Goal: Information Seeking & Learning: Compare options

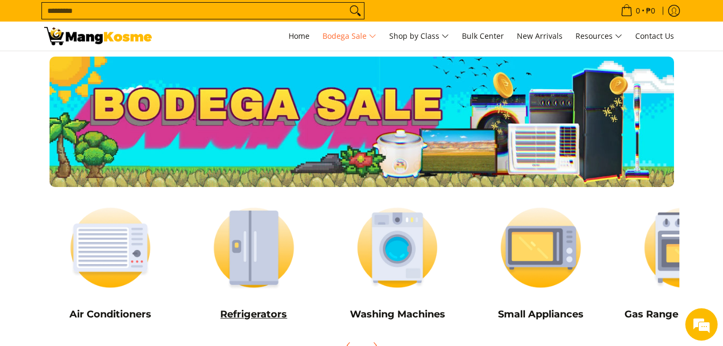
click at [277, 280] on img at bounding box center [253, 248] width 133 height 100
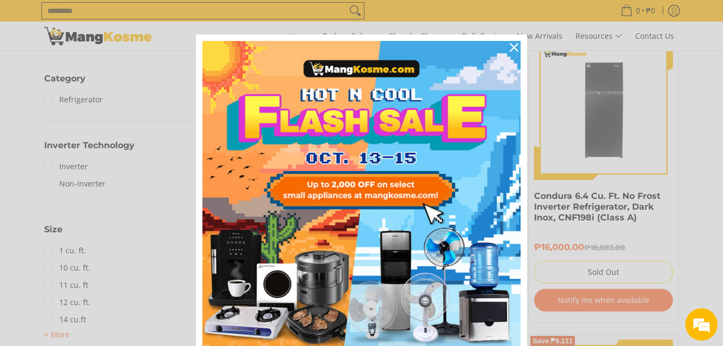
scroll to position [484, 0]
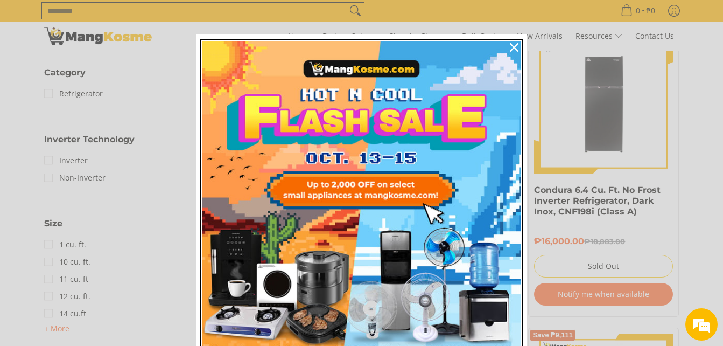
click at [496, 43] on img "Marketing offer form" at bounding box center [361, 200] width 318 height 318
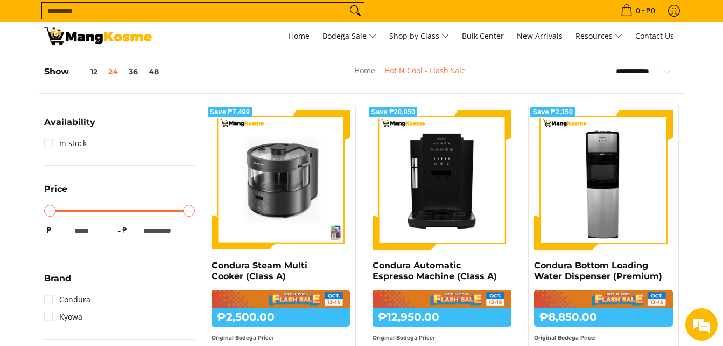
scroll to position [108, 0]
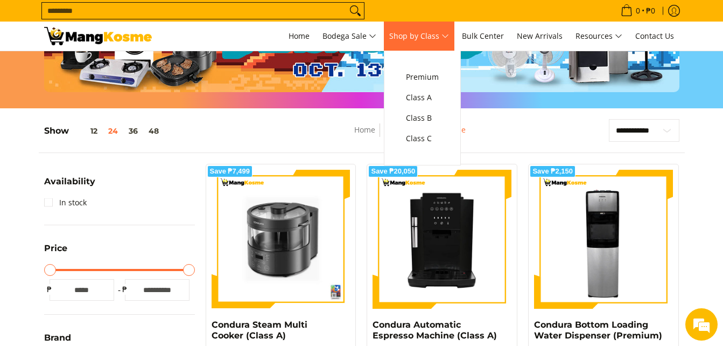
click at [443, 36] on span "Shop by Class" at bounding box center [419, 36] width 60 height 13
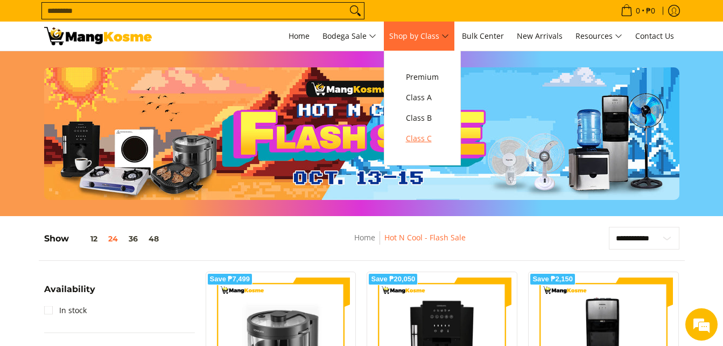
click at [436, 133] on span "Class C" at bounding box center [422, 138] width 33 height 13
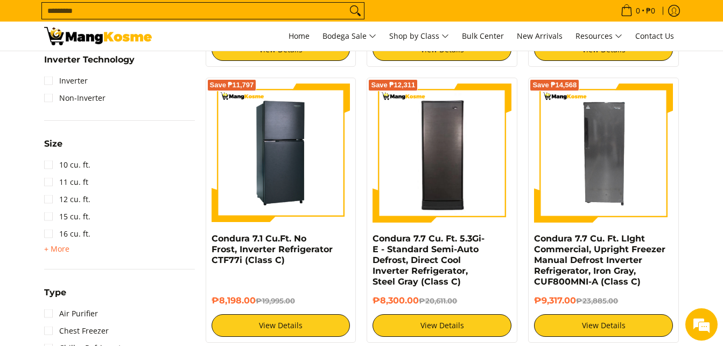
click at [305, 192] on img at bounding box center [281, 152] width 139 height 139
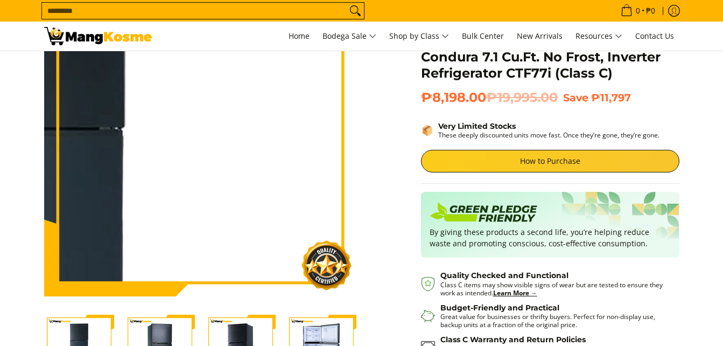
scroll to position [161, 0]
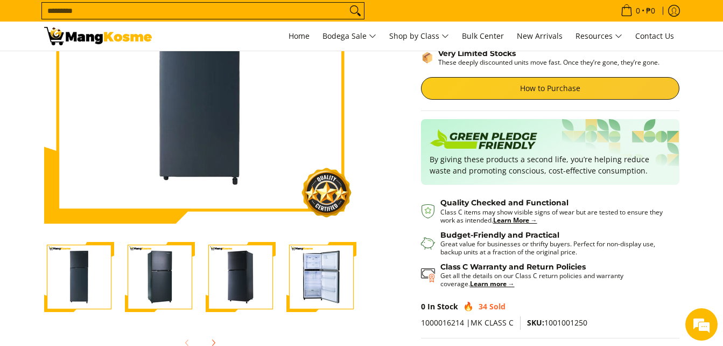
click at [323, 272] on img "Condura 7.1 Cu.Ft. No Frost, Inverter Refrigerator CTF77i (Class C)-4" at bounding box center [321, 277] width 70 height 70
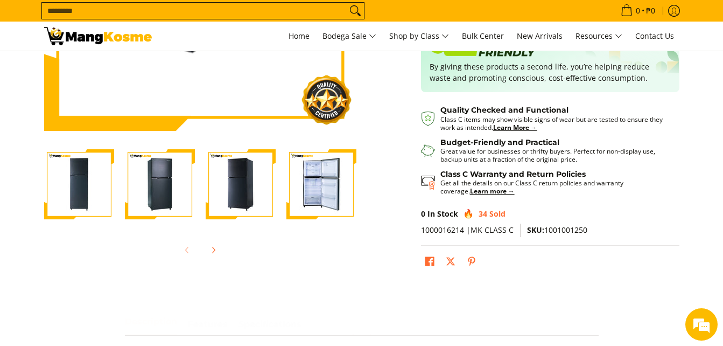
scroll to position [269, 0]
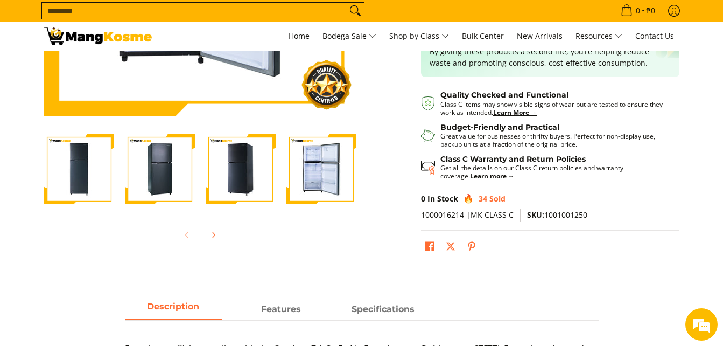
click at [324, 191] on img "Condura 7.1 Cu.Ft. No Frost, Inverter Refrigerator CTF77i (Class C)-4" at bounding box center [321, 169] width 70 height 70
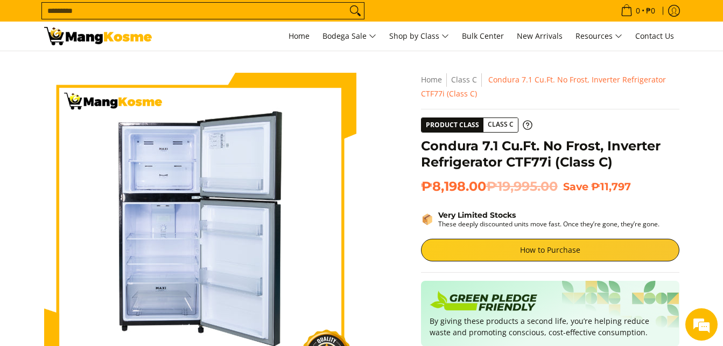
scroll to position [0, 0]
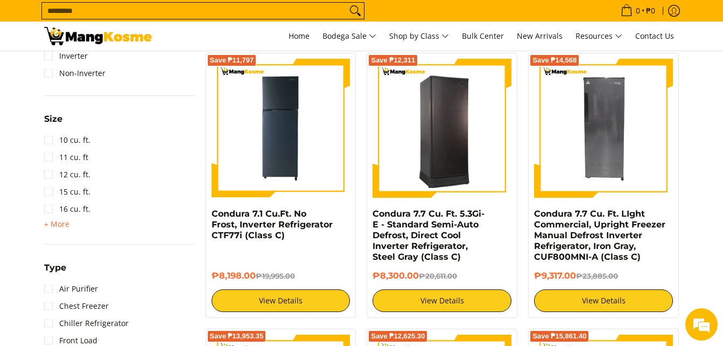
scroll to position [699, 0]
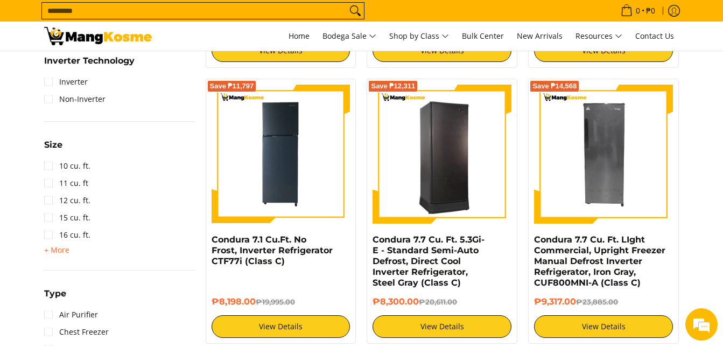
click at [440, 152] on img at bounding box center [441, 154] width 139 height 136
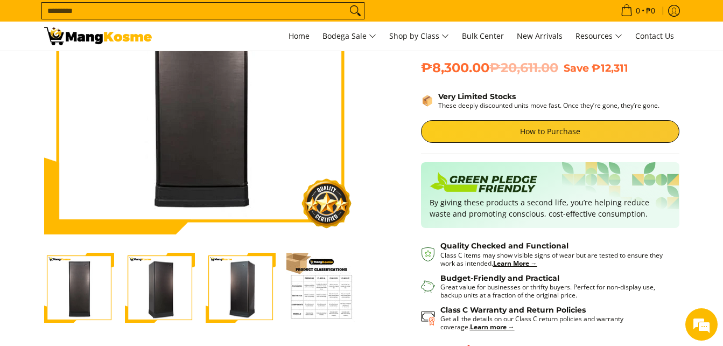
scroll to position [269, 0]
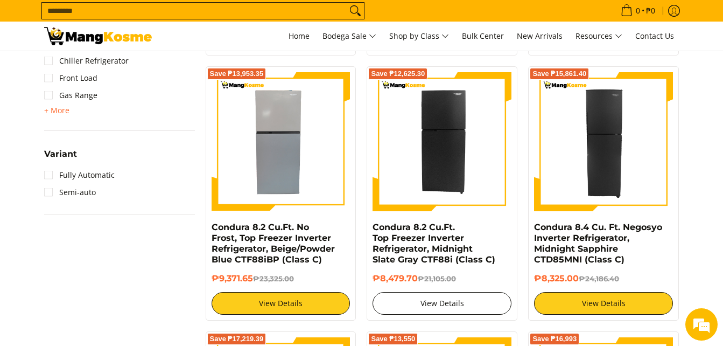
scroll to position [968, 0]
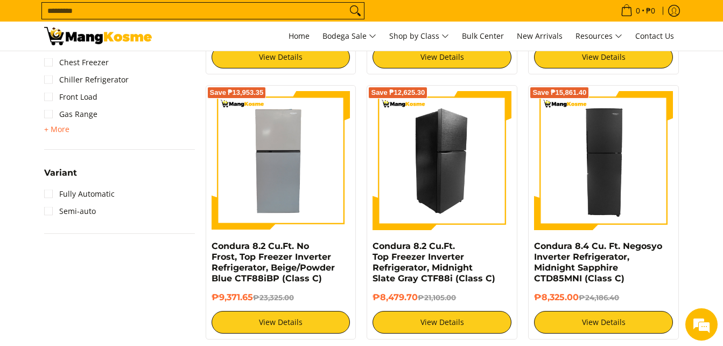
click at [452, 197] on img at bounding box center [441, 160] width 139 height 139
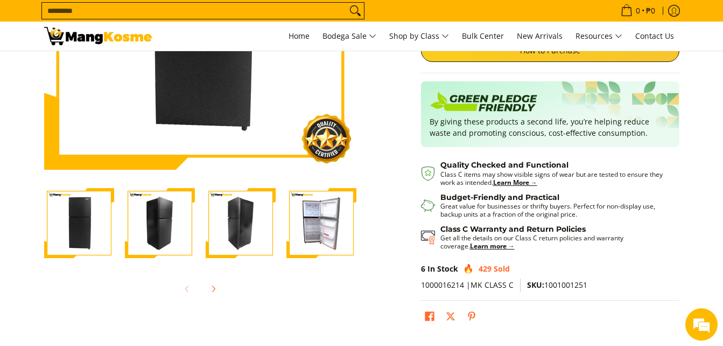
click at [318, 234] on img "Condura 8.2 Cu.Ft. Top Freezer Inverter Refrigerator, Midnight Slate Gray CTF88…" at bounding box center [321, 223] width 70 height 70
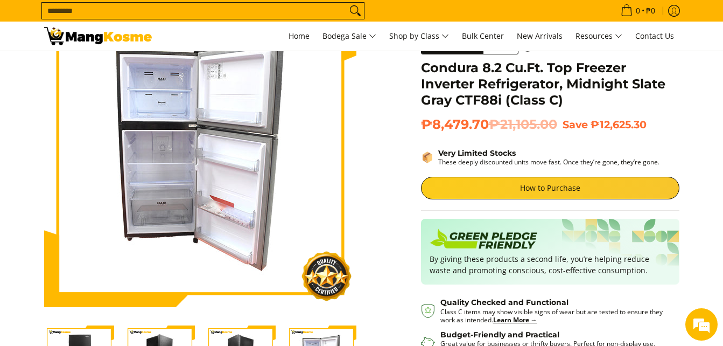
scroll to position [54, 0]
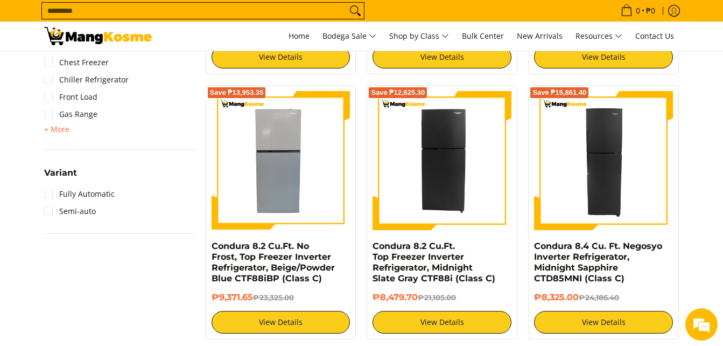
scroll to position [968, 0]
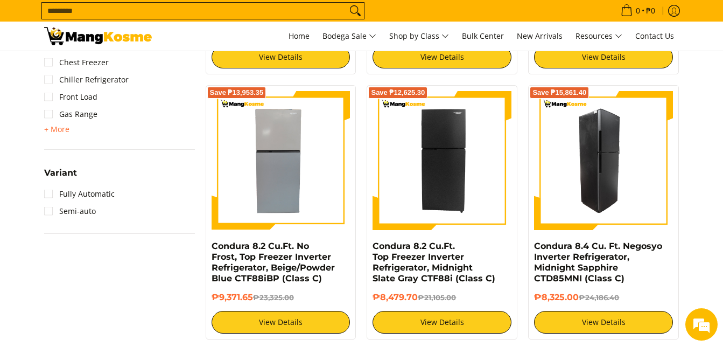
click at [621, 196] on img at bounding box center [603, 160] width 139 height 139
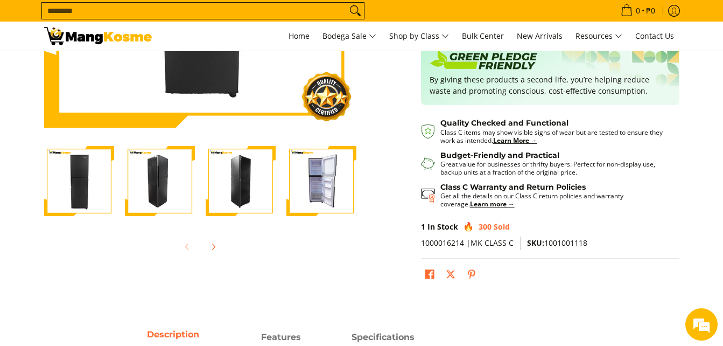
scroll to position [269, 0]
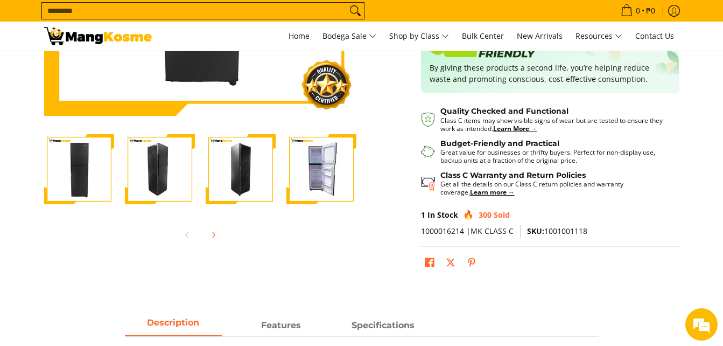
click at [332, 182] on img "Condura 8.4 Cu. Ft. Negosyo Inverter Refrigerator, Midnight Sapphire CTD85MNI (…" at bounding box center [321, 169] width 70 height 70
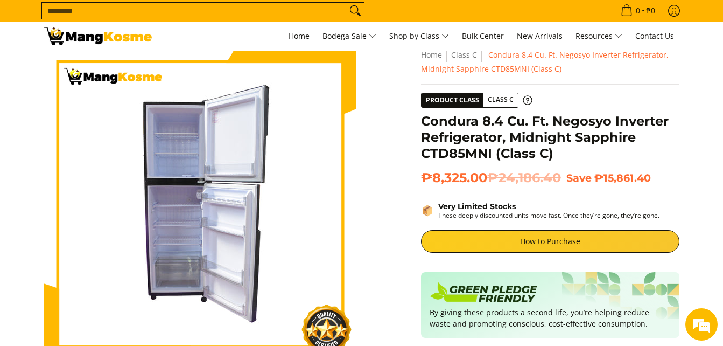
scroll to position [0, 0]
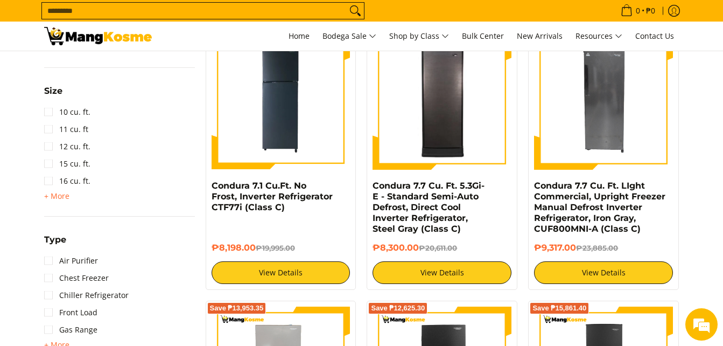
scroll to position [699, 0]
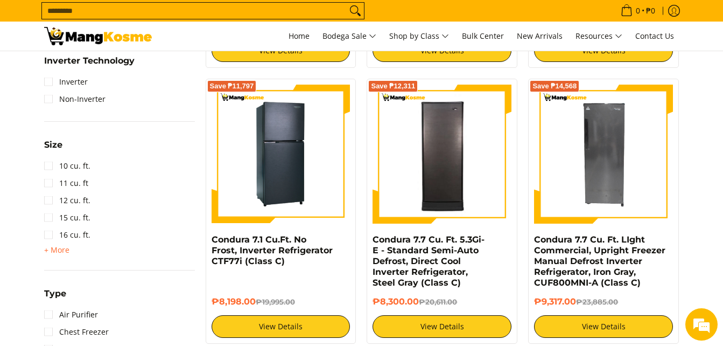
click at [311, 221] on img at bounding box center [281, 153] width 139 height 139
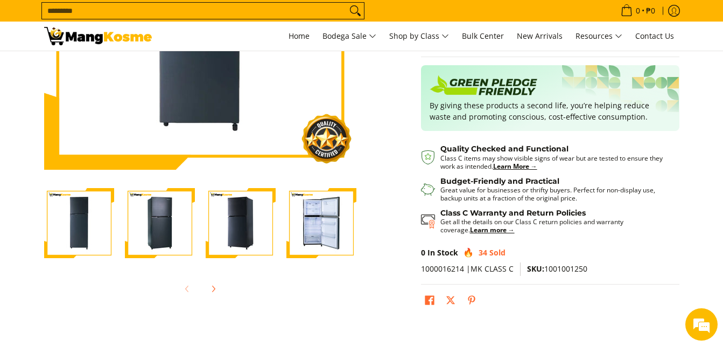
click at [309, 233] on img "Condura 7.1 Cu.Ft. No Frost, Inverter Refrigerator CTF77i (Class C)-4" at bounding box center [321, 223] width 70 height 70
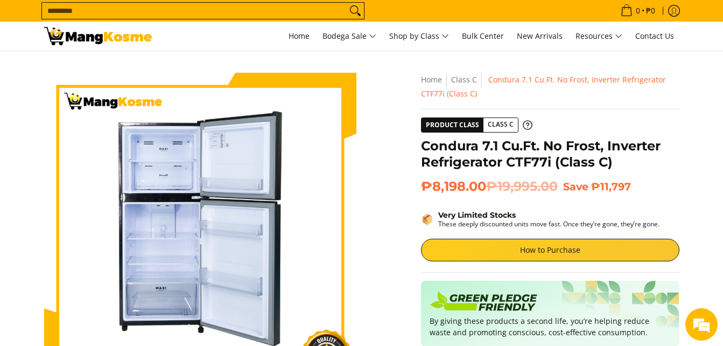
click at [400, 270] on div "Skip to Main Content Enable zoom Disable zoom Enable zoom Disable zoom Enable z…" at bounding box center [362, 307] width 646 height 468
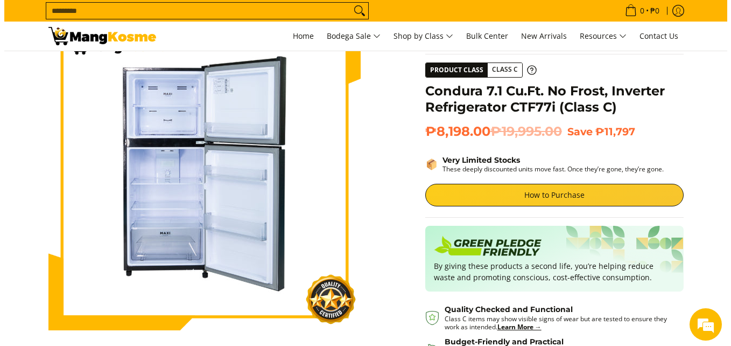
scroll to position [54, 0]
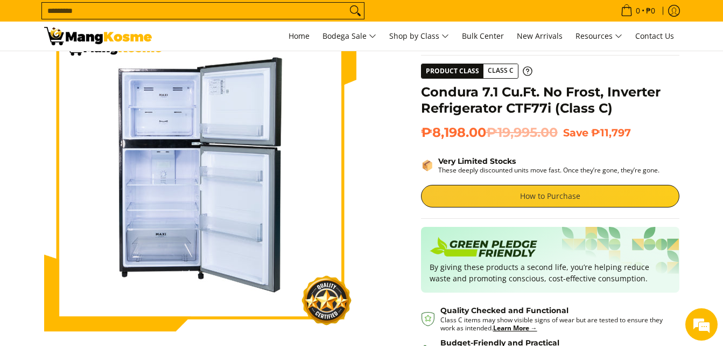
click at [630, 195] on link "How to Purchase" at bounding box center [550, 196] width 258 height 23
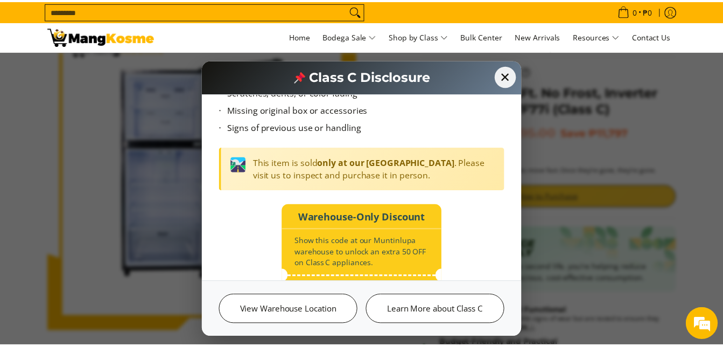
scroll to position [152, 0]
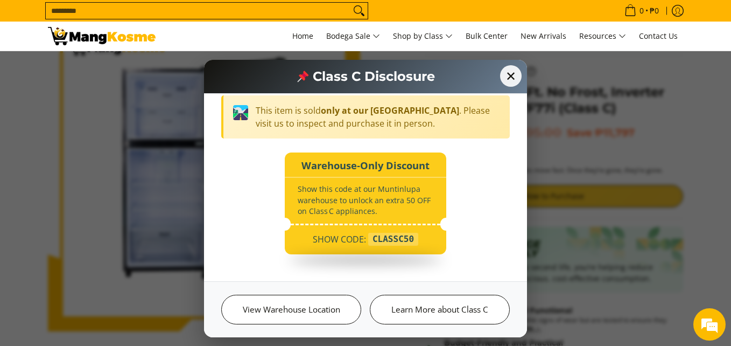
click at [518, 84] on div "Class C Disclosure" at bounding box center [365, 77] width 323 height 34
click at [514, 68] on span "✕" at bounding box center [511, 76] width 24 height 24
